Goal: Find contact information: Find contact information

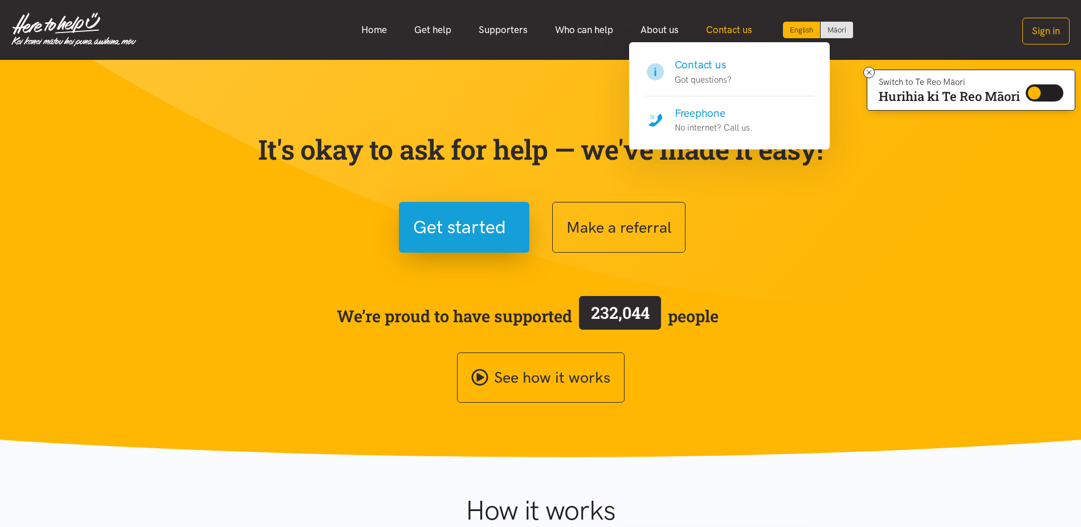
click at [750, 24] on link "Contact us" at bounding box center [729, 30] width 74 height 25
click at [740, 27] on link "Contact us" at bounding box center [729, 30] width 74 height 25
click at [704, 64] on h4 "Contact us" at bounding box center [703, 65] width 57 height 16
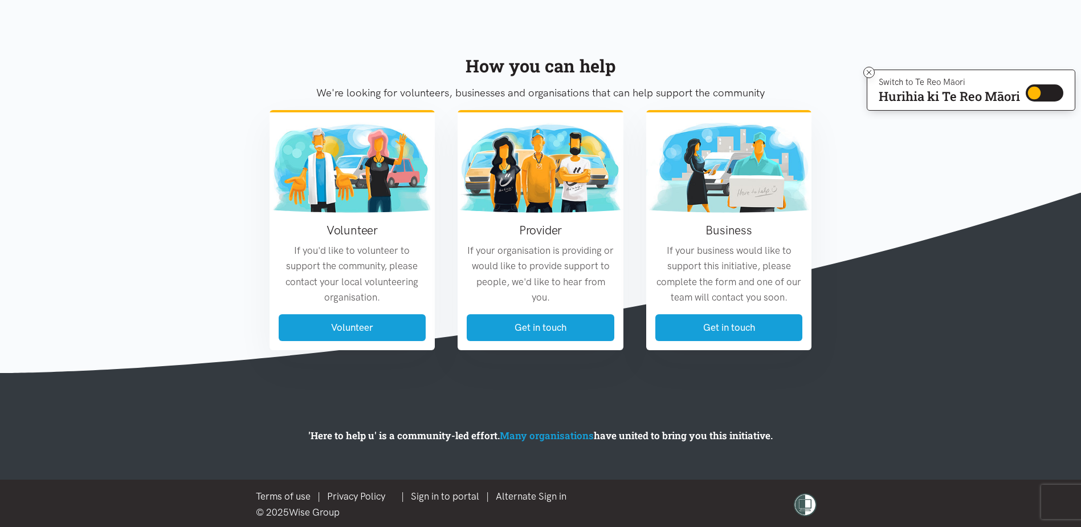
scroll to position [630, 0]
